Goal: Task Accomplishment & Management: Manage account settings

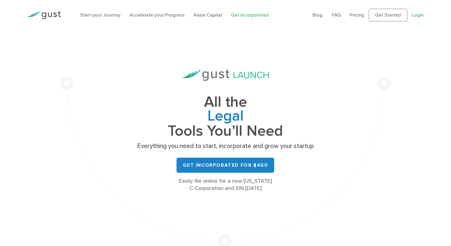
click at [414, 18] on link "Login" at bounding box center [418, 15] width 12 height 6
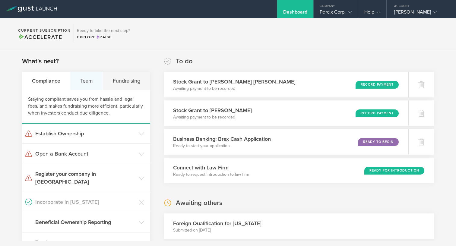
click at [87, 78] on div "Team" at bounding box center [86, 81] width 33 height 18
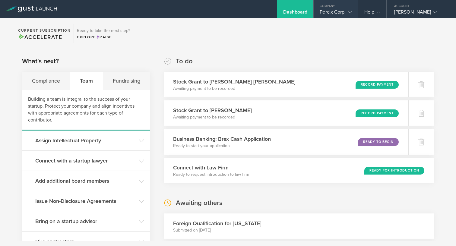
click at [320, 9] on div "Percix Corp." at bounding box center [336, 13] width 32 height 9
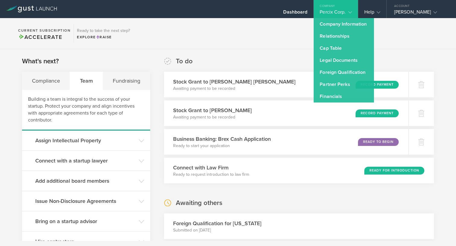
click at [239, 62] on div "To do Stock Grant to [PERSON_NAME] [PERSON_NAME] Awaiting payment to be recorde…" at bounding box center [299, 120] width 270 height 127
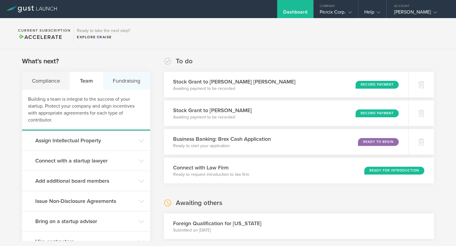
click at [119, 78] on div "Fundraising" at bounding box center [126, 81] width 47 height 18
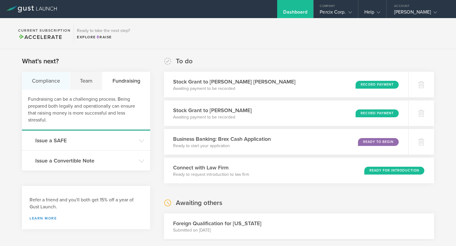
click at [25, 79] on div "Compliance" at bounding box center [46, 81] width 48 height 18
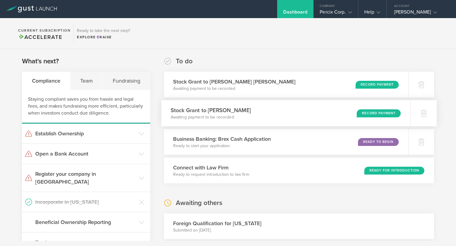
click at [226, 116] on p "Awaiting payment to be recorded" at bounding box center [210, 117] width 80 height 6
click at [336, 12] on div "Percix Corp." at bounding box center [336, 13] width 32 height 9
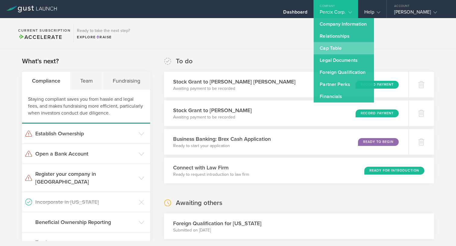
click at [329, 49] on link "Cap Table" at bounding box center [344, 48] width 60 height 12
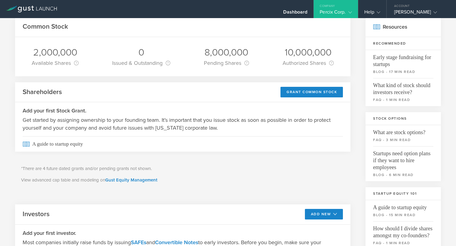
scroll to position [19, 0]
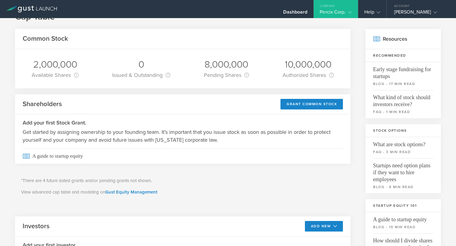
click at [224, 73] on div "Pending Shares This is the number of shares from any pending stock grants. Alth…" at bounding box center [226, 75] width 45 height 8
click at [310, 66] on div "10,000,000" at bounding box center [308, 64] width 51 height 13
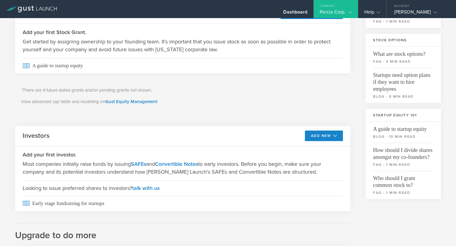
scroll to position [0, 0]
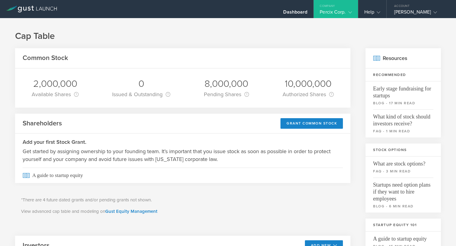
click at [62, 88] on div "2,000,000" at bounding box center [55, 84] width 47 height 13
click at [53, 92] on div "Available Shares This is the number of shares that the company has available to…" at bounding box center [55, 94] width 47 height 8
click at [226, 81] on div "8,000,000" at bounding box center [226, 84] width 45 height 13
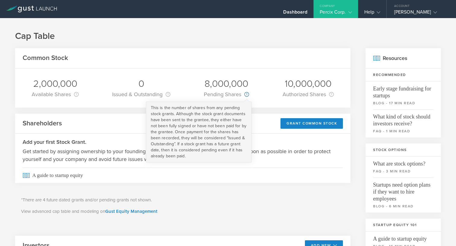
click at [245, 94] on circle at bounding box center [247, 94] width 4 height 4
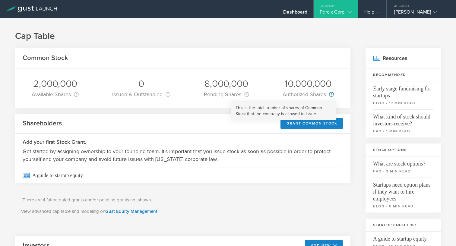
click at [329, 94] on circle at bounding box center [331, 94] width 4 height 4
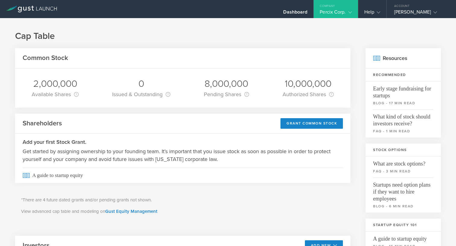
click at [260, 86] on div "2,000,000 Available Shares This is the number of shares that the company has av…" at bounding box center [182, 87] width 335 height 39
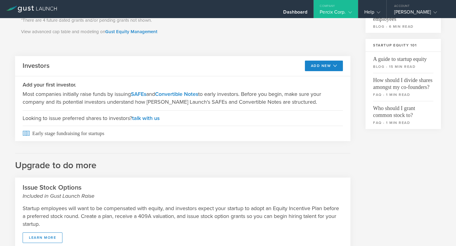
scroll to position [2, 0]
